Goal: Information Seeking & Learning: Check status

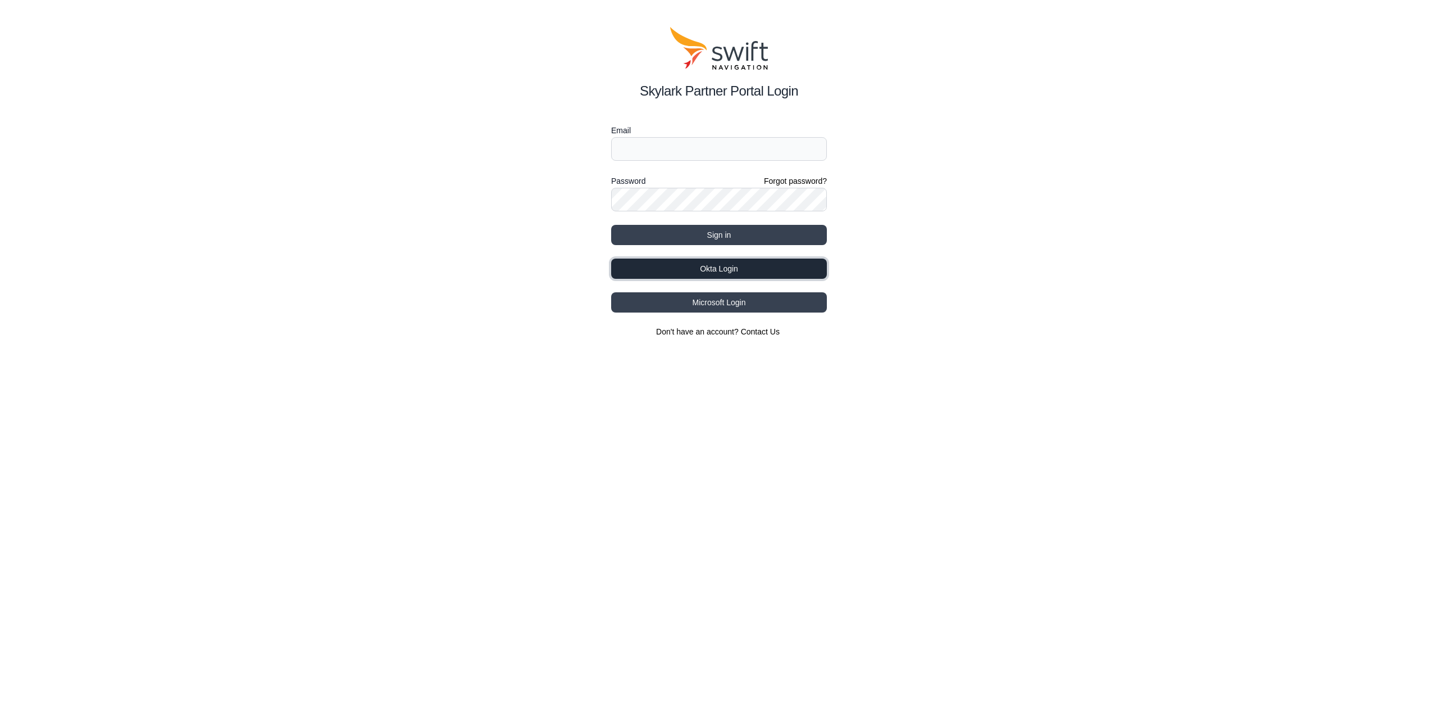
click at [765, 265] on button "Okta Login" at bounding box center [719, 268] width 216 height 20
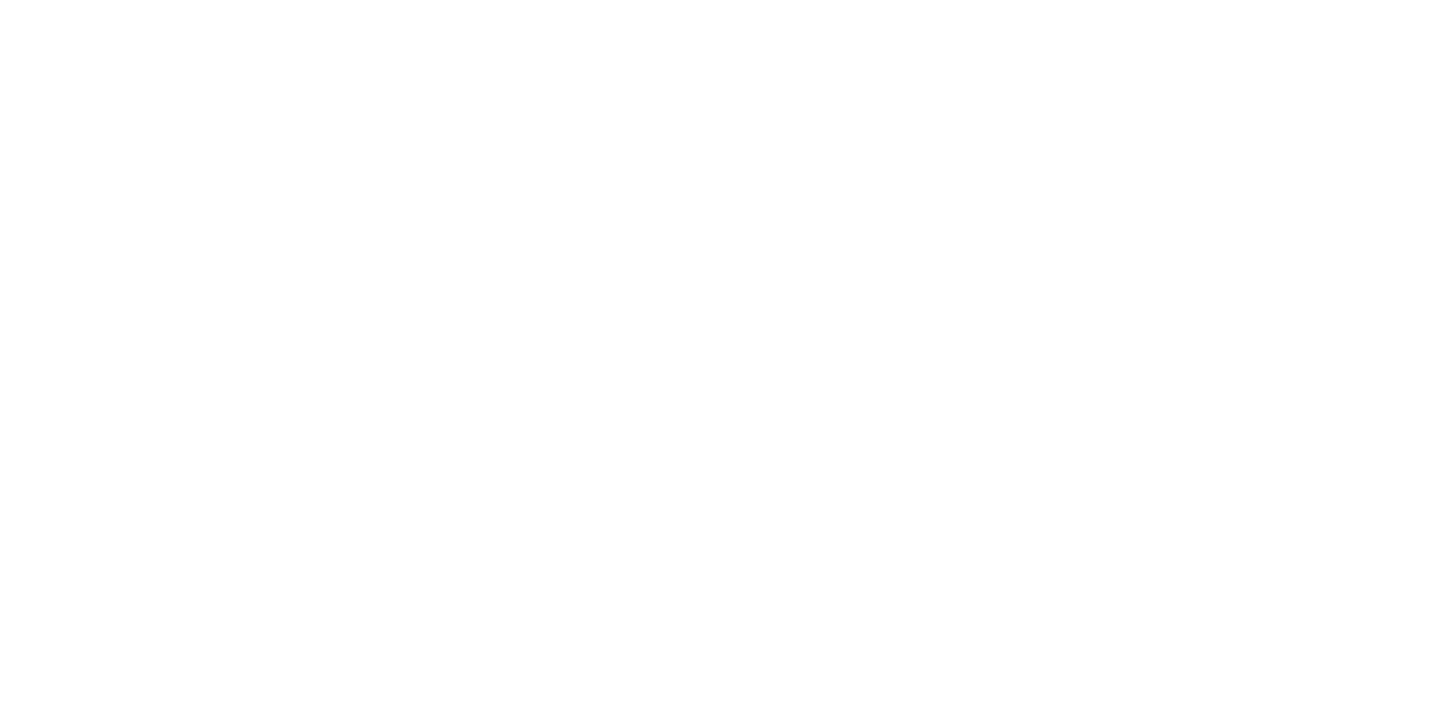
select select
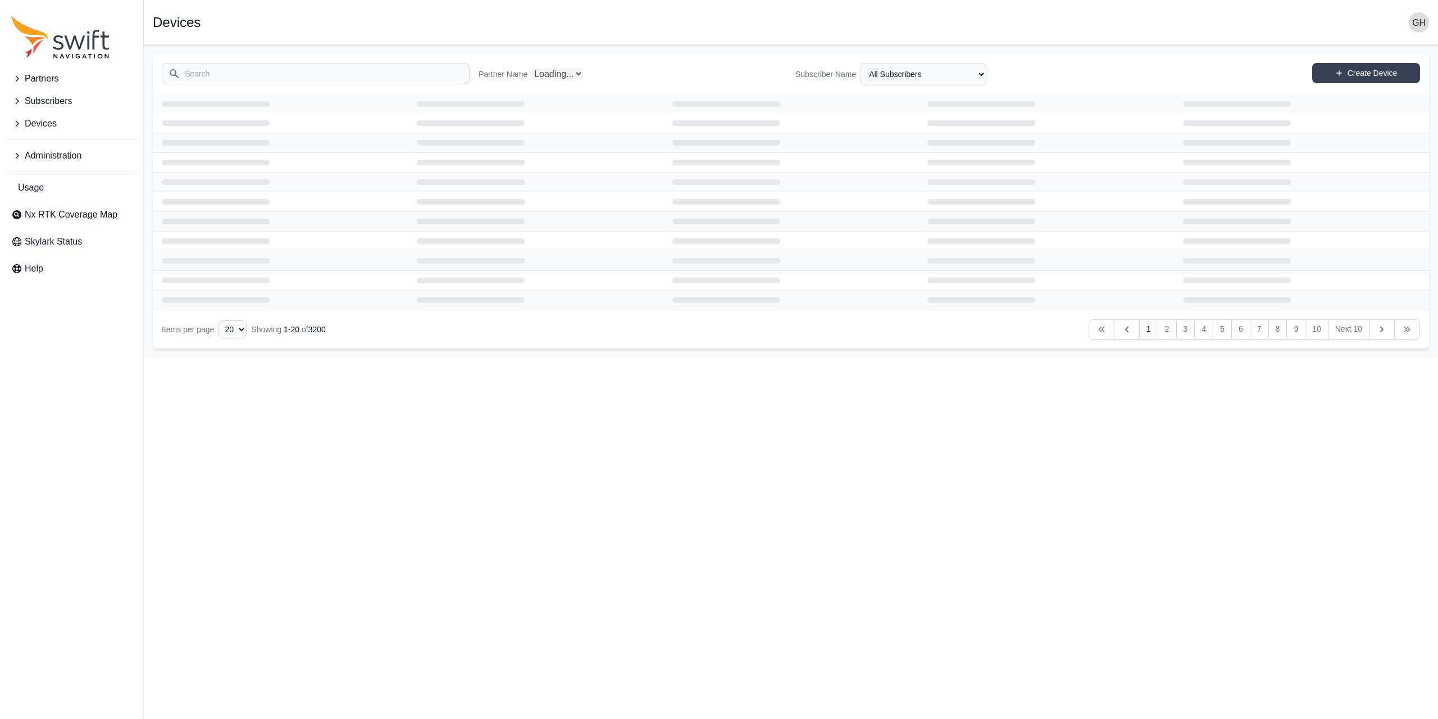
select select "Partner Name"
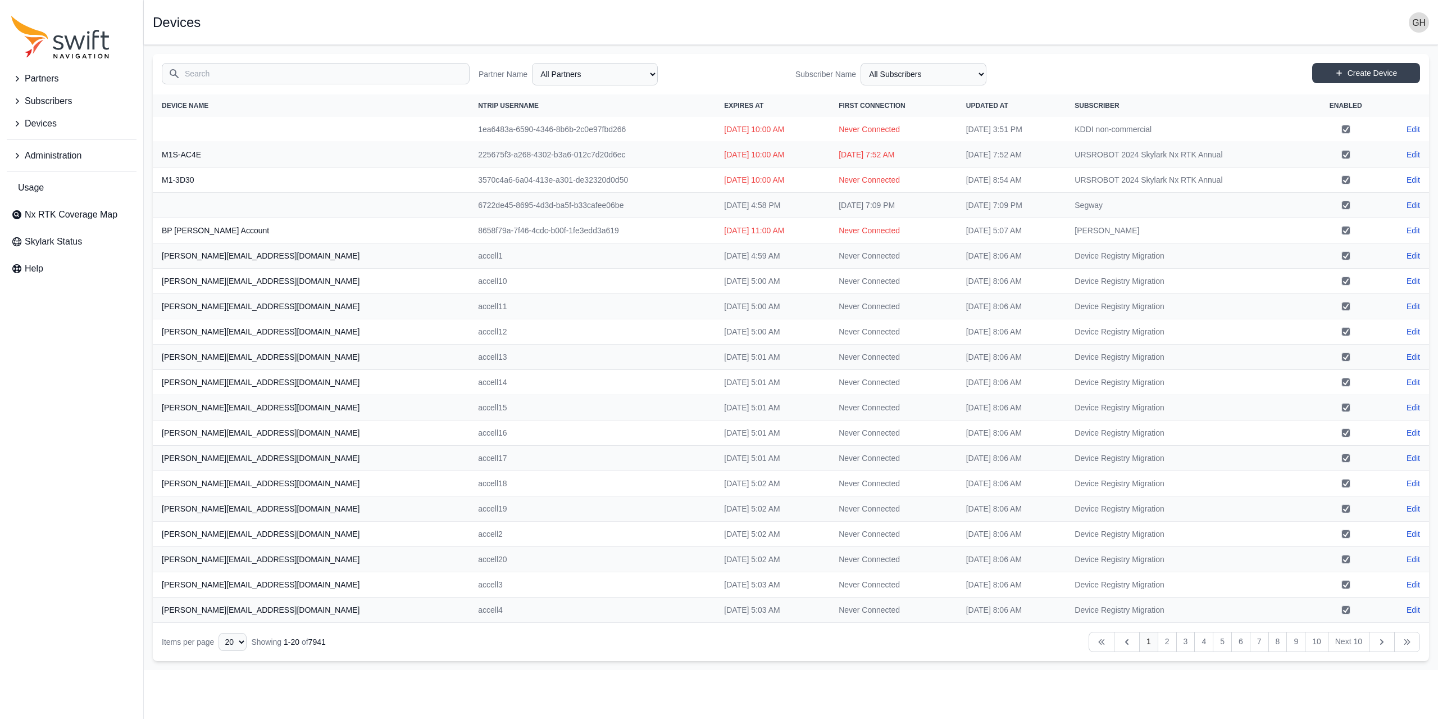
click at [60, 122] on button "Devices" at bounding box center [72, 123] width 130 height 22
click at [188, 84] on div "Search Partner Name All Partners AlpsAlpine Asensing Bad Elf Bench Mark Equipme…" at bounding box center [791, 74] width 1276 height 40
click at [196, 72] on input "Search" at bounding box center [316, 73] width 308 height 21
click at [76, 193] on span "View Devices" at bounding box center [47, 195] width 72 height 13
click at [213, 73] on input "Search" at bounding box center [316, 73] width 308 height 21
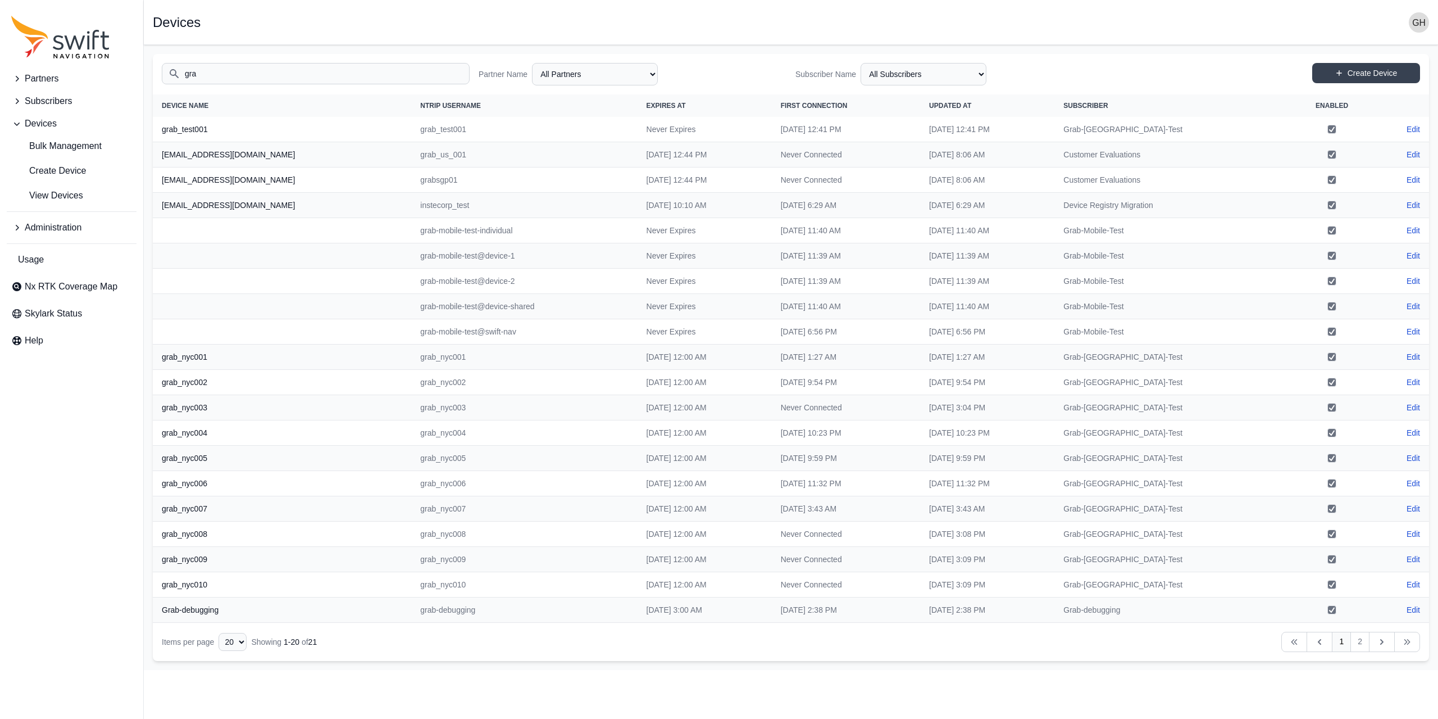
type input "grab"
click at [7, 184] on link "View Devices" at bounding box center [72, 195] width 130 height 22
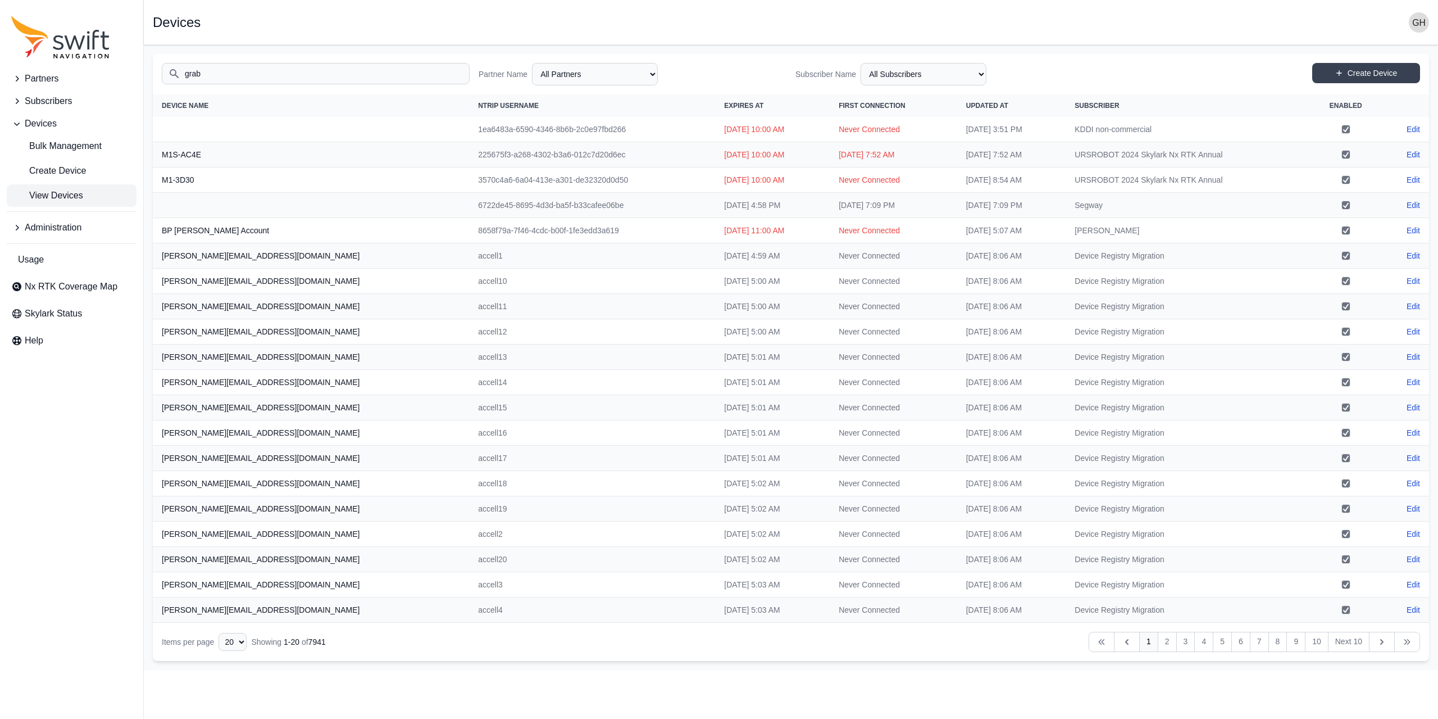
click at [60, 198] on span "View Devices" at bounding box center [47, 195] width 72 height 13
click at [222, 74] on input "grab" at bounding box center [316, 73] width 308 height 21
click at [63, 102] on span "Subscribers" at bounding box center [48, 100] width 47 height 13
click at [72, 148] on span "View Subscribers" at bounding box center [54, 148] width 87 height 13
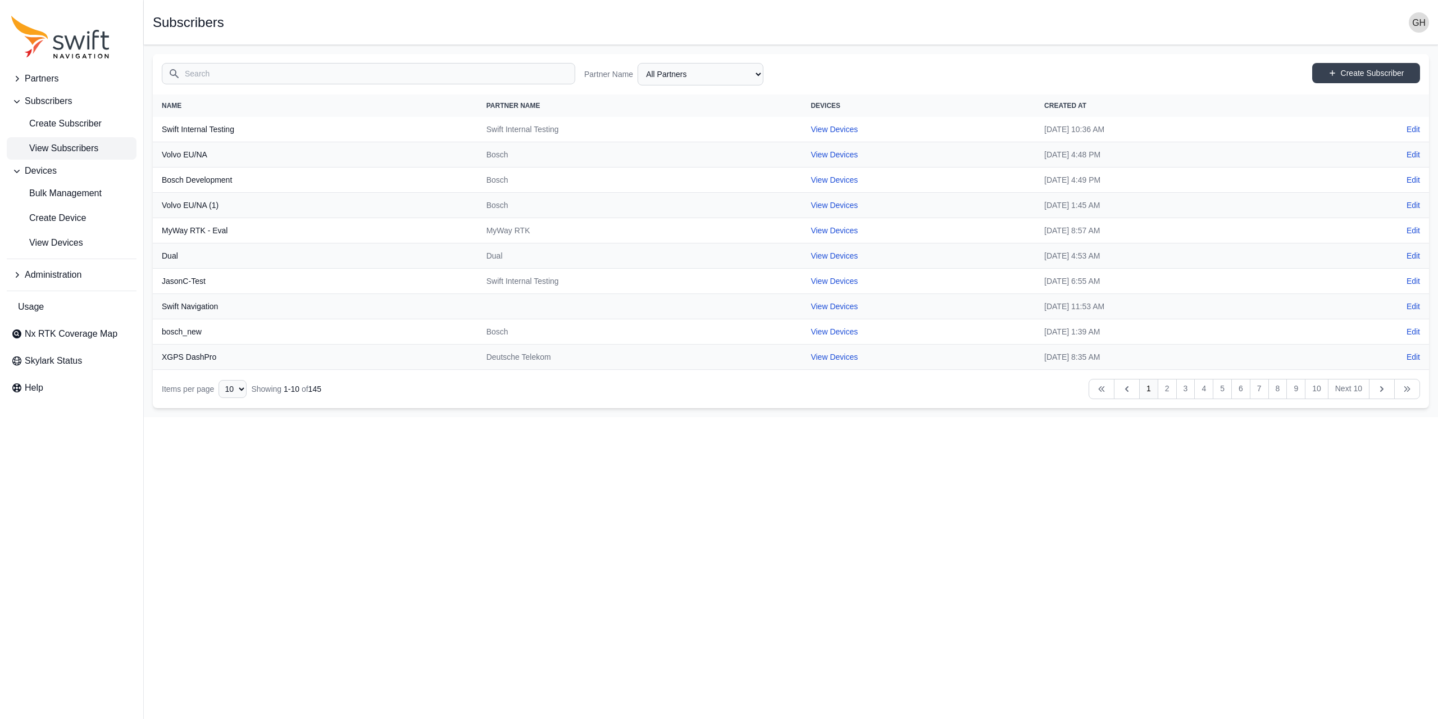
click at [196, 76] on input "Search" at bounding box center [369, 73] width 414 height 21
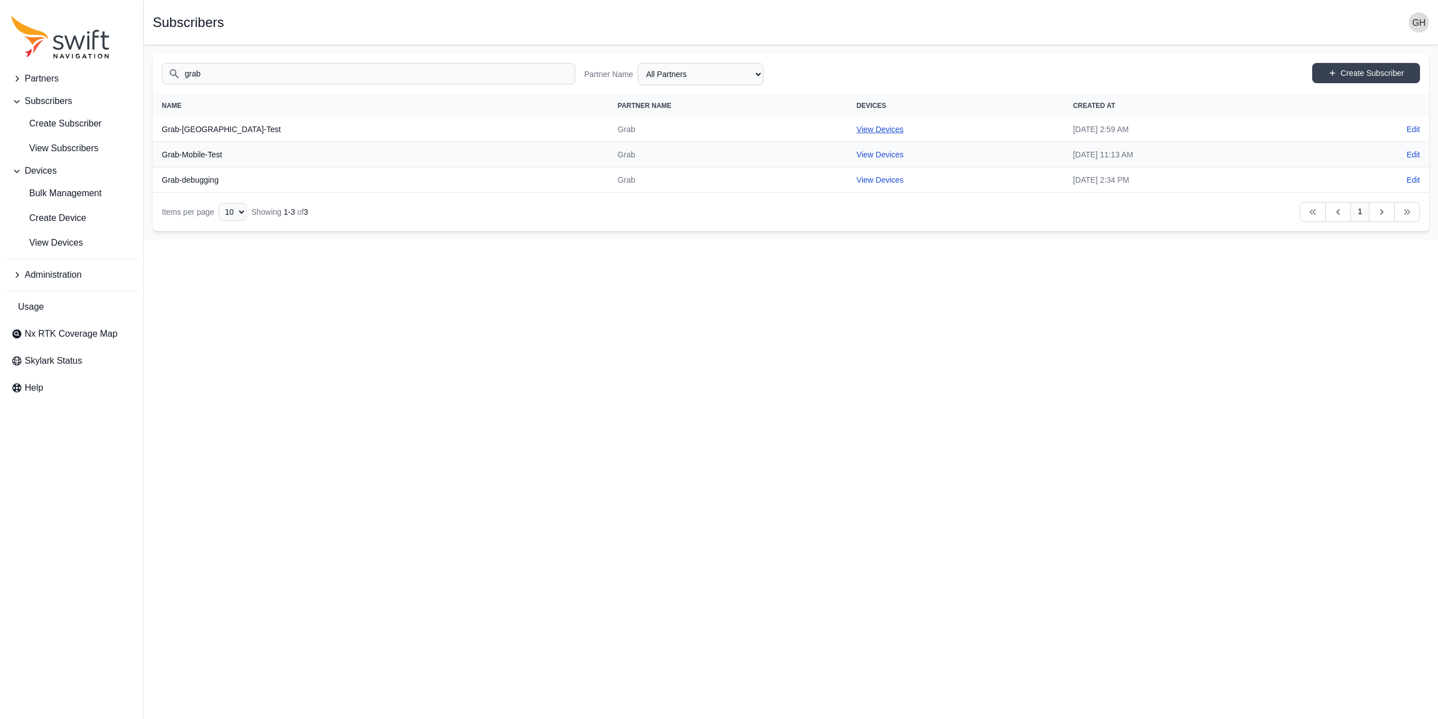
type input "grab"
click at [857, 125] on link "View Devices" at bounding box center [880, 129] width 47 height 9
select select "c7e21f22-422a-4487-960d-239937907488"
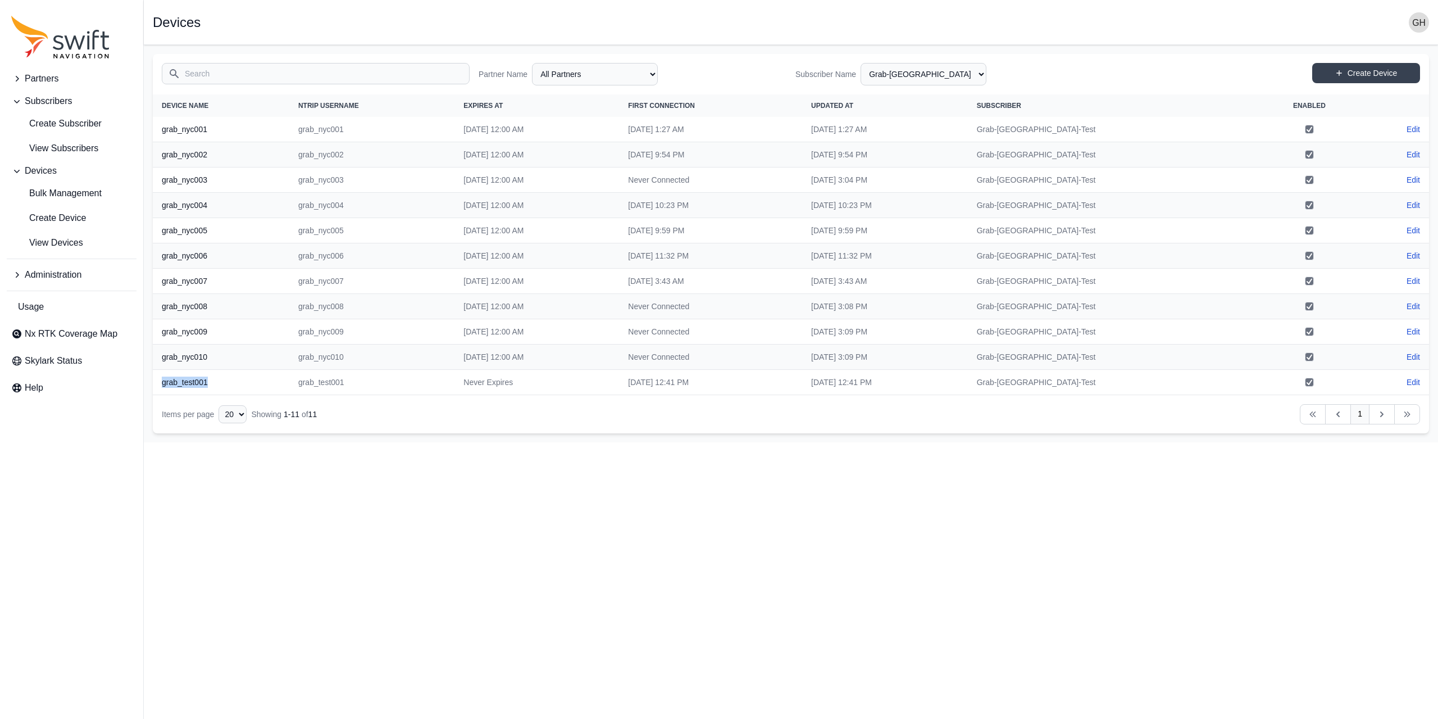
drag, startPoint x: 206, startPoint y: 379, endPoint x: 160, endPoint y: 377, distance: 46.1
click at [160, 377] on th "grab_test001" at bounding box center [221, 382] width 137 height 25
copy th "grab_test001"
